Goal: Task Accomplishment & Management: Manage account settings

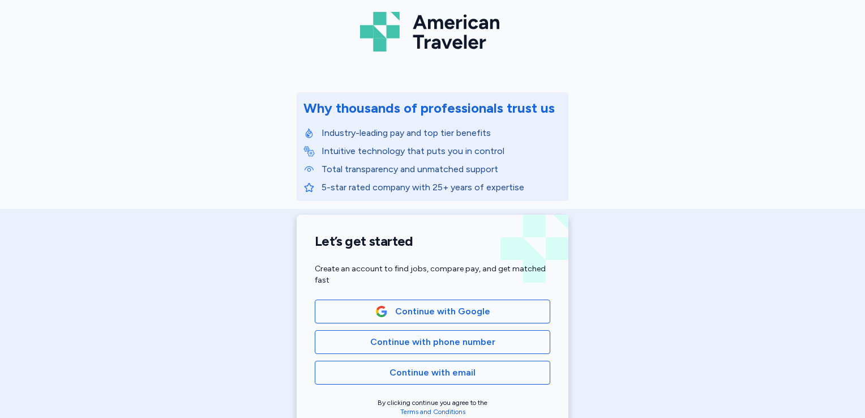
scroll to position [61, 0]
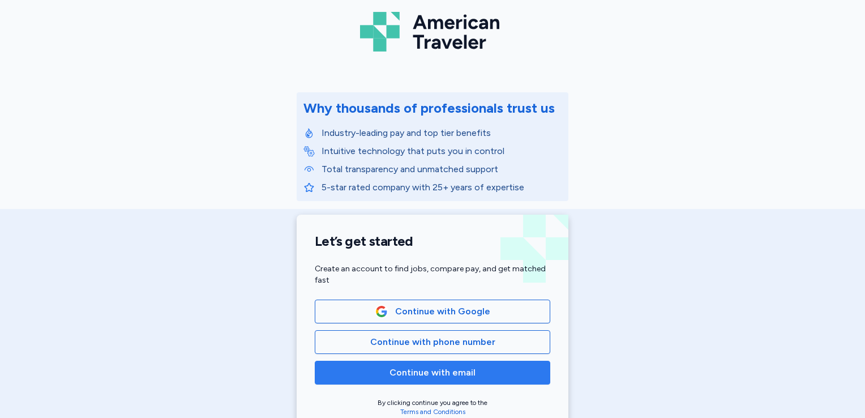
click at [471, 366] on span "Continue with email" at bounding box center [433, 373] width 216 height 14
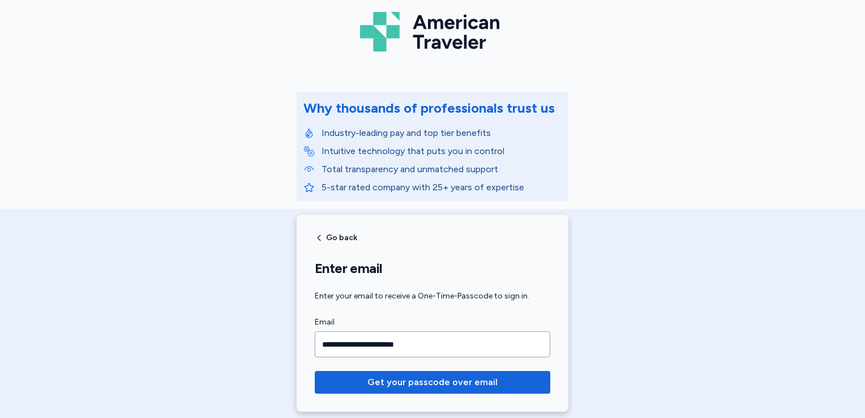
type input "**********"
click at [315, 371] on button "Get your passcode over email" at bounding box center [433, 382] width 236 height 23
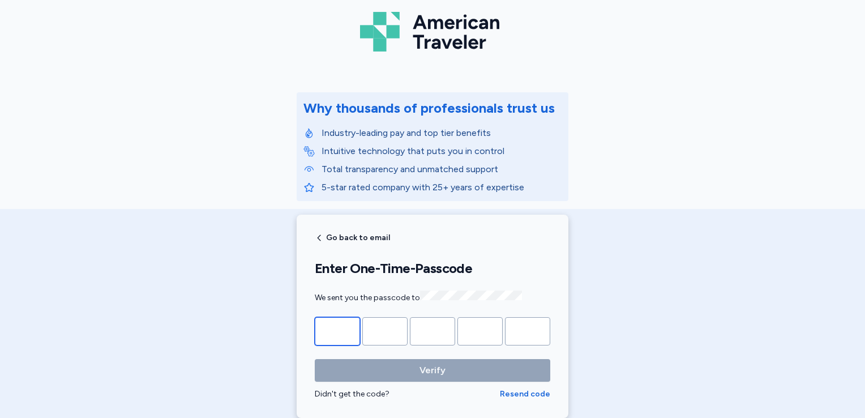
type input "*"
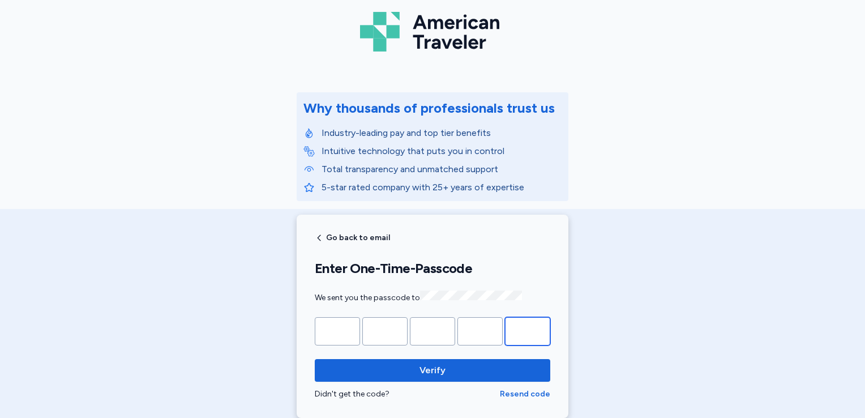
type input "*"
click at [315, 359] on button "Verify" at bounding box center [433, 370] width 236 height 23
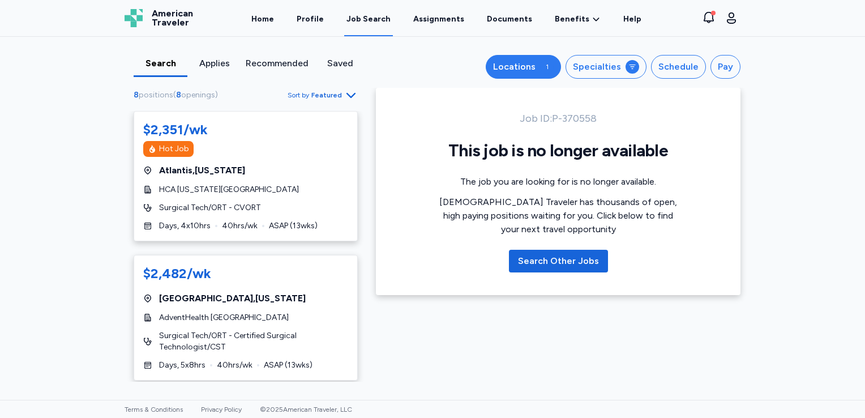
click at [528, 56] on button "Locations 1" at bounding box center [523, 67] width 75 height 24
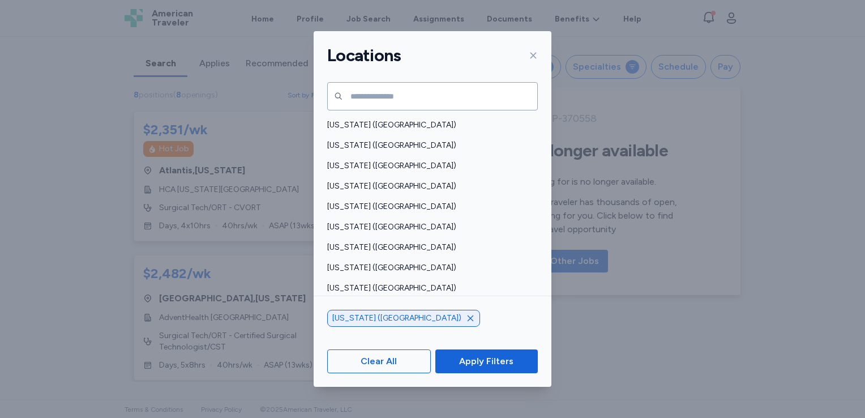
click at [466, 322] on icon "button" at bounding box center [470, 318] width 9 height 9
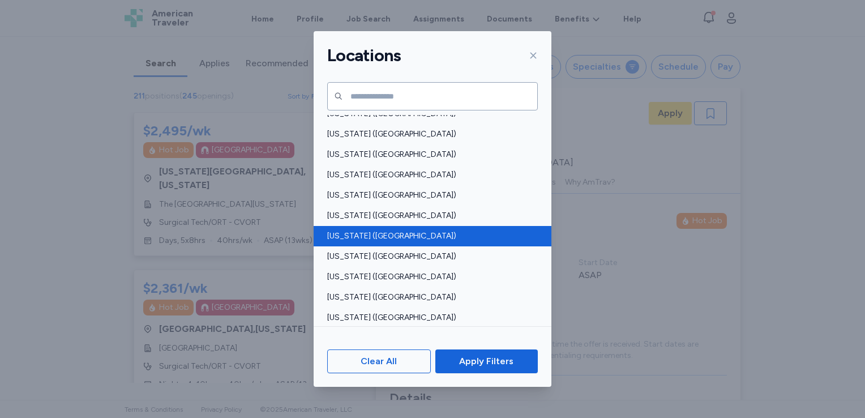
scroll to position [605, 0]
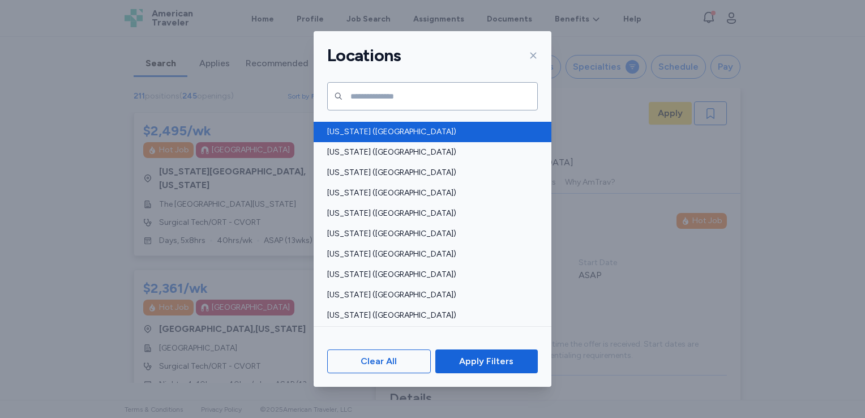
click at [385, 138] on div "[US_STATE] ([GEOGRAPHIC_DATA])" at bounding box center [433, 132] width 238 height 20
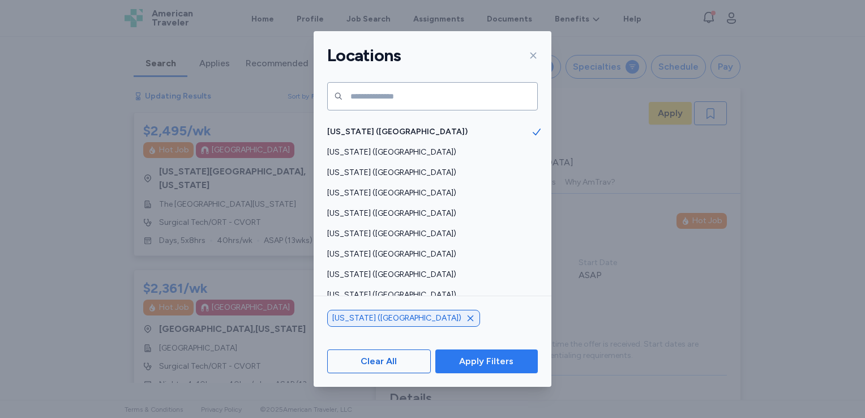
click at [492, 362] on span "Apply Filters" at bounding box center [486, 362] width 54 height 14
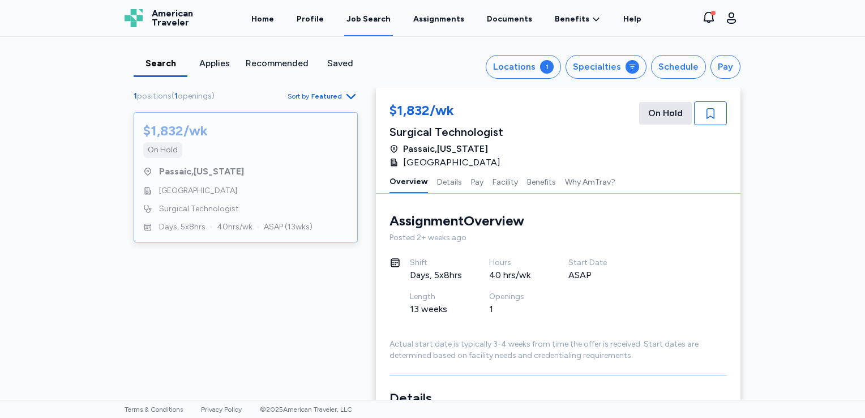
scroll to position [236, 0]
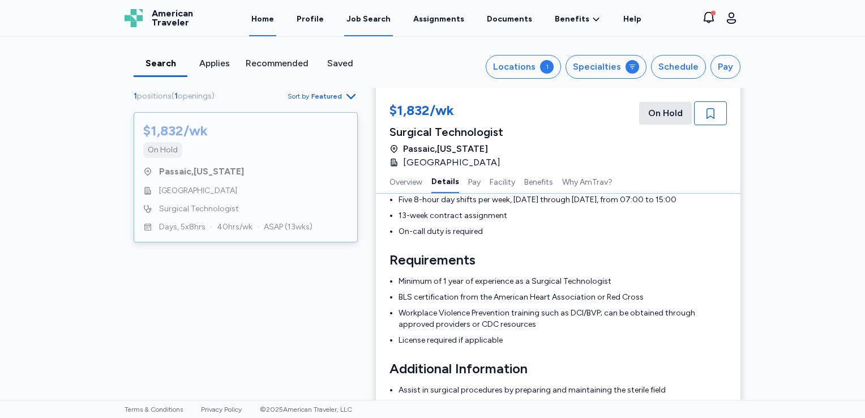
click at [276, 18] on link "Home" at bounding box center [262, 18] width 27 height 35
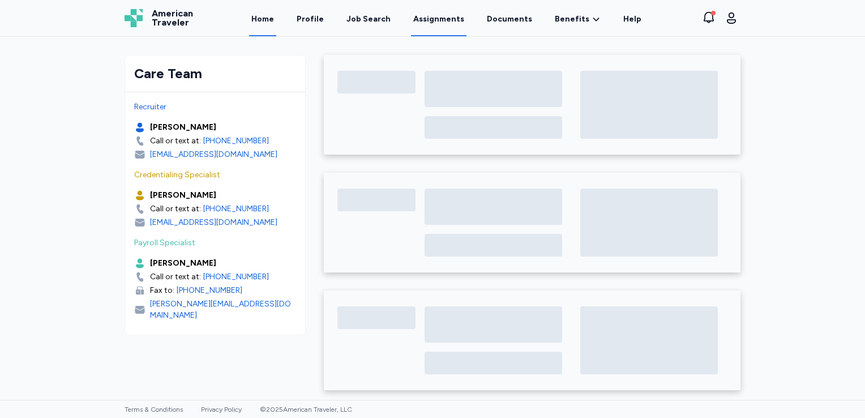
click at [440, 18] on link "Assignments" at bounding box center [439, 18] width 56 height 35
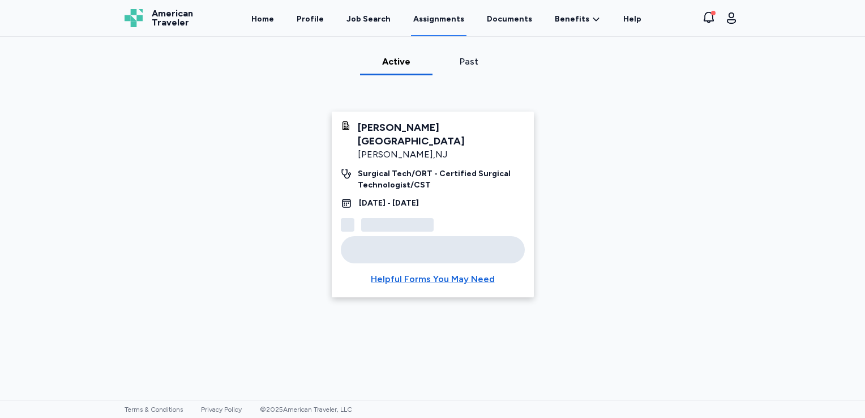
click at [477, 139] on div "[PERSON_NAME][GEOGRAPHIC_DATA]" at bounding box center [441, 134] width 167 height 27
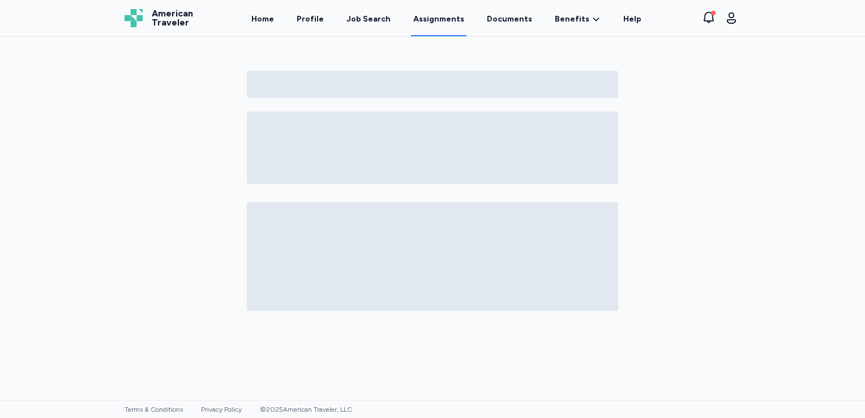
click at [430, 21] on link "Assignments" at bounding box center [439, 18] width 56 height 35
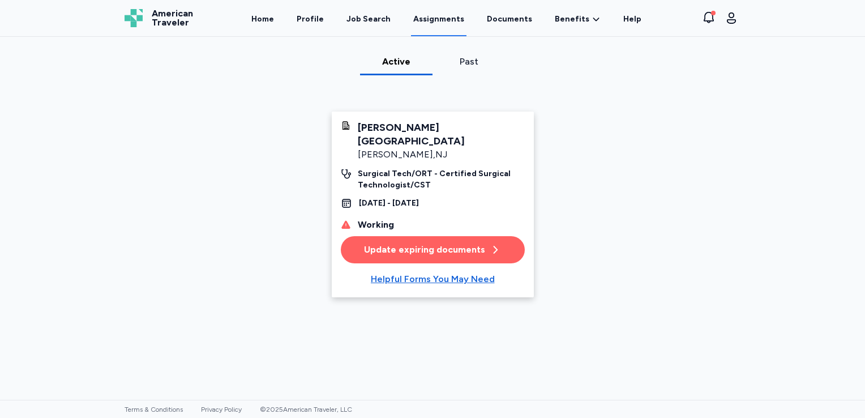
click at [445, 249] on div "Update expiring documents" at bounding box center [432, 250] width 137 height 14
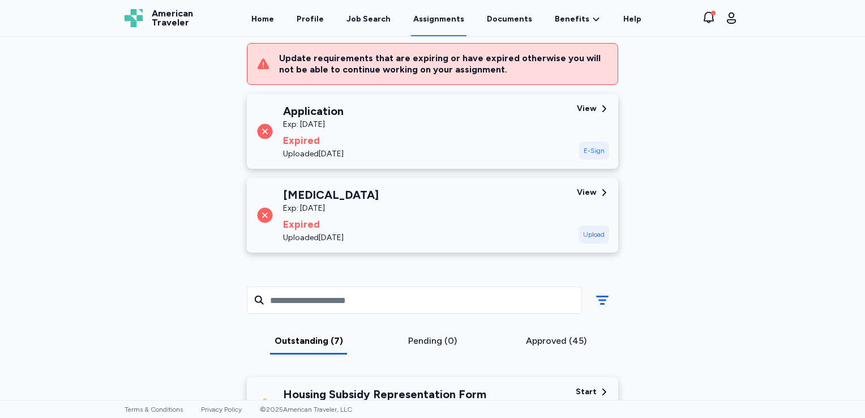
scroll to position [140, 0]
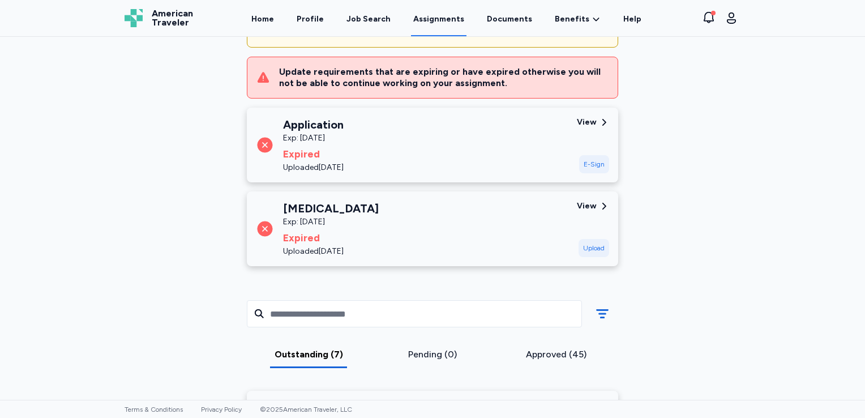
click at [400, 145] on div "Application Exp: [DATE] Expired Uploaded [DATE]" at bounding box center [412, 145] width 312 height 57
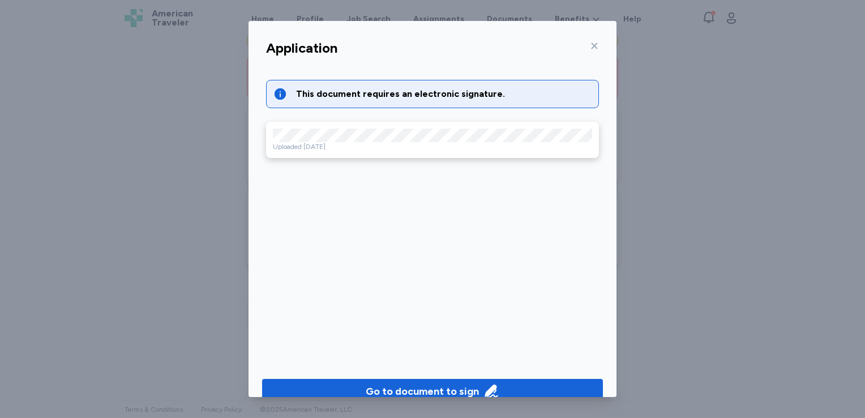
scroll to position [20, 0]
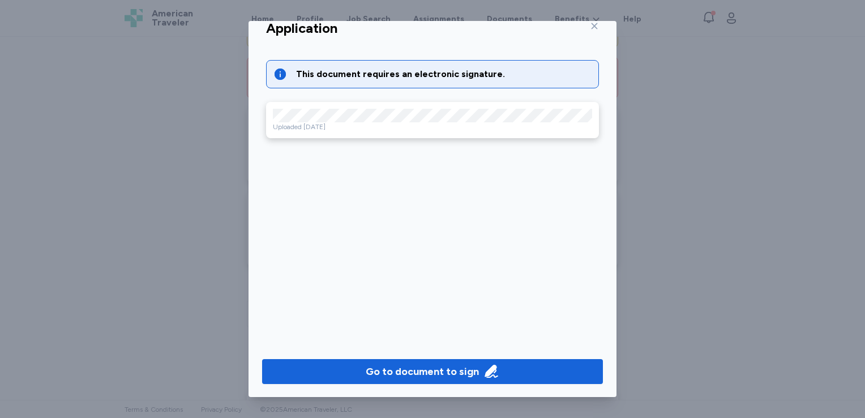
click at [397, 352] on div "Go to document to sign" at bounding box center [433, 371] width 368 height 52
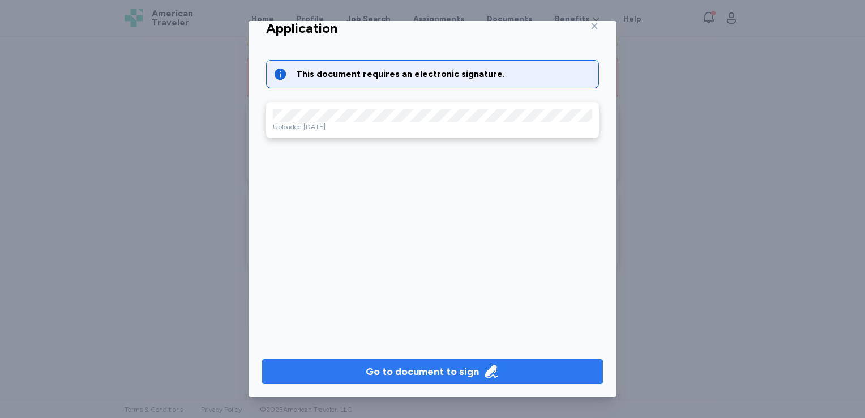
click at [397, 359] on button "Go to document to sign" at bounding box center [432, 371] width 341 height 25
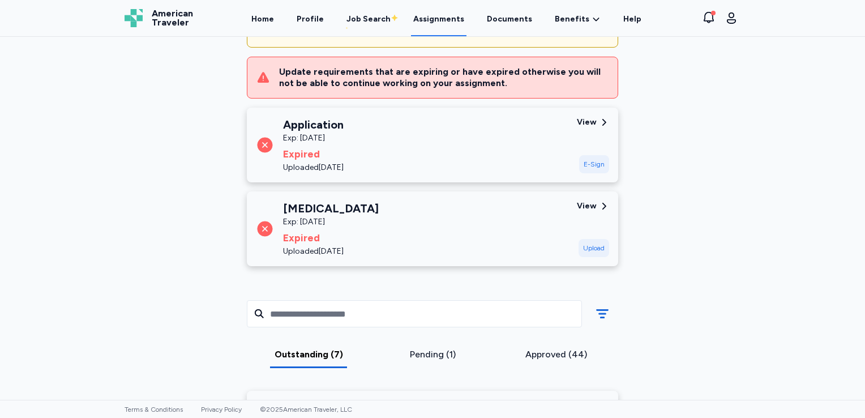
click at [494, 142] on div "Application Exp: [DATE] Expired Uploaded [DATE]" at bounding box center [412, 145] width 312 height 57
